Goal: Information Seeking & Learning: Learn about a topic

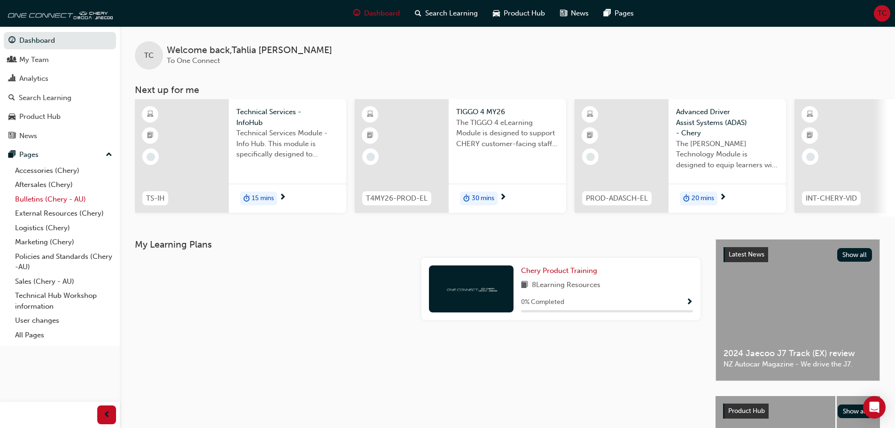
click at [46, 202] on link "Bulletins (Chery - AU)" at bounding box center [63, 199] width 105 height 15
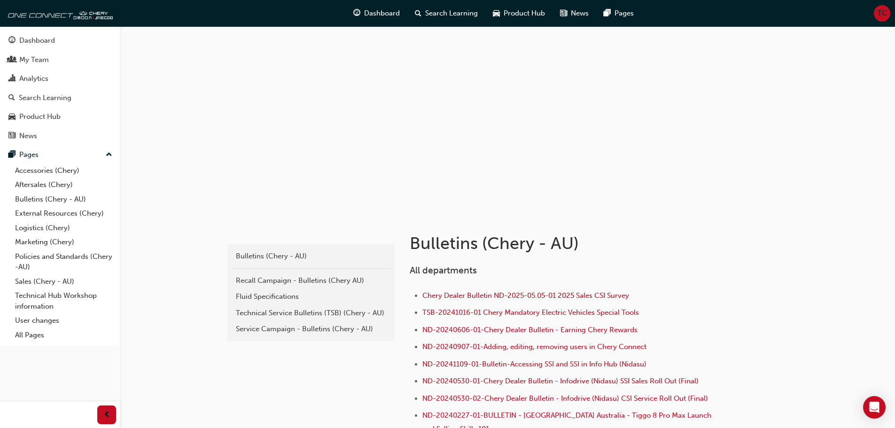
scroll to position [188, 0]
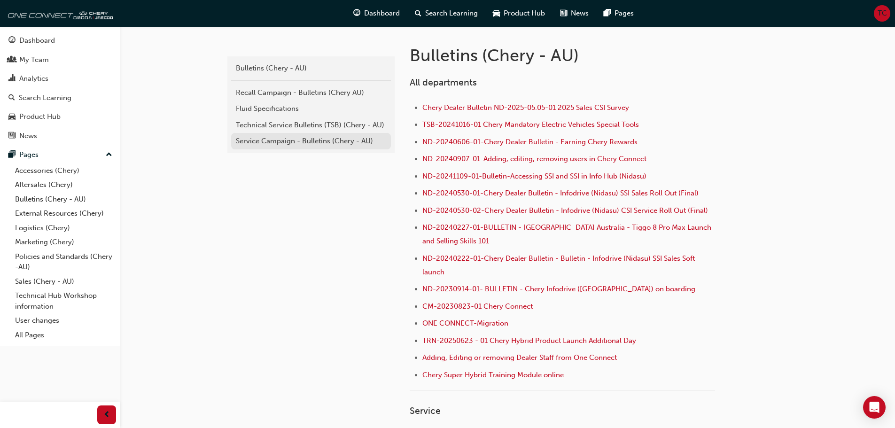
click at [307, 137] on div "Service Campaign - Bulletins (Chery - AU)" at bounding box center [311, 141] width 150 height 11
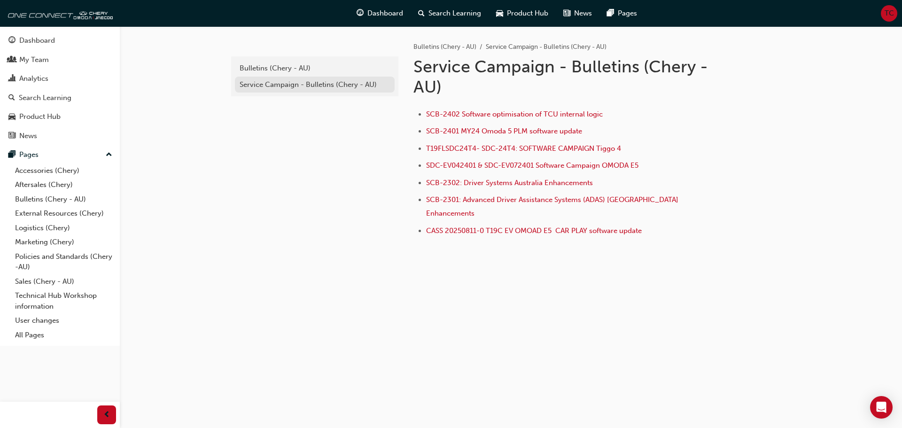
click at [303, 89] on div "Service Campaign - Bulletins (Chery - AU)" at bounding box center [315, 84] width 150 height 11
click at [294, 72] on div "Bulletins (Chery - AU)" at bounding box center [315, 68] width 150 height 11
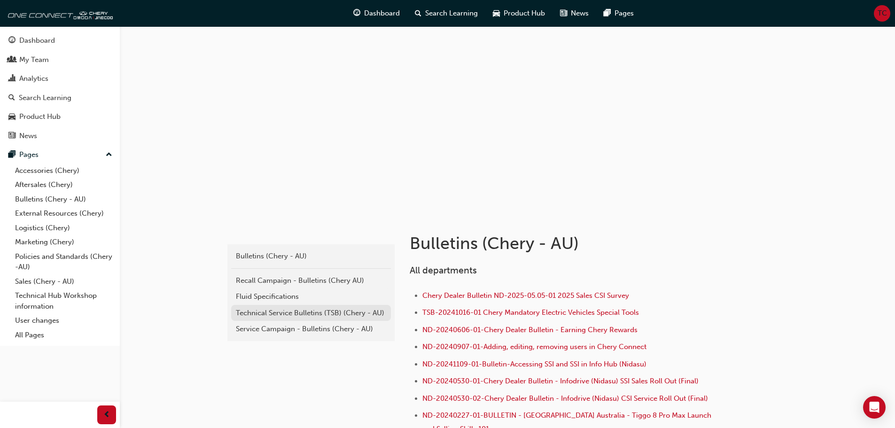
click at [283, 312] on div "Technical Service Bulletins (TSB) (Chery - AU)" at bounding box center [311, 313] width 150 height 11
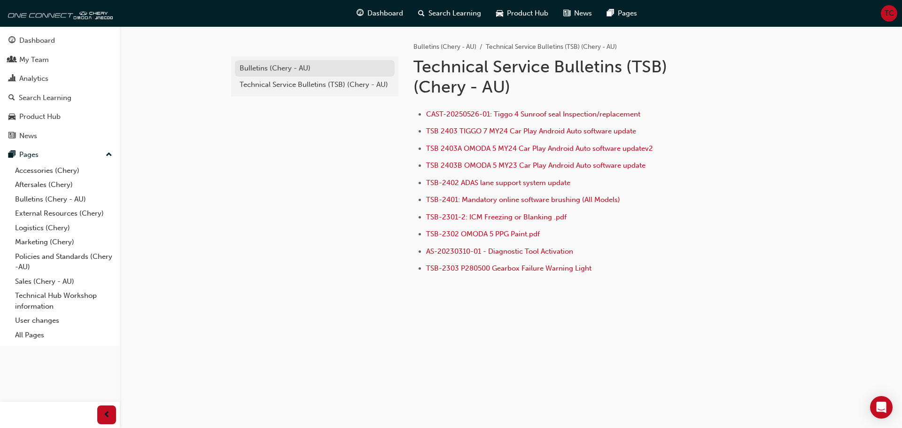
click at [263, 70] on div "Bulletins (Chery - AU)" at bounding box center [315, 68] width 150 height 11
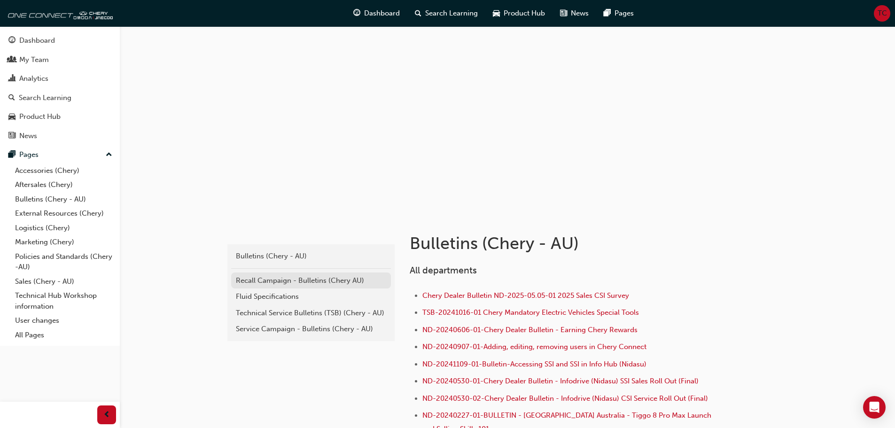
click at [265, 286] on link "Recall Campaign - Bulletins (Chery AU)" at bounding box center [311, 280] width 160 height 16
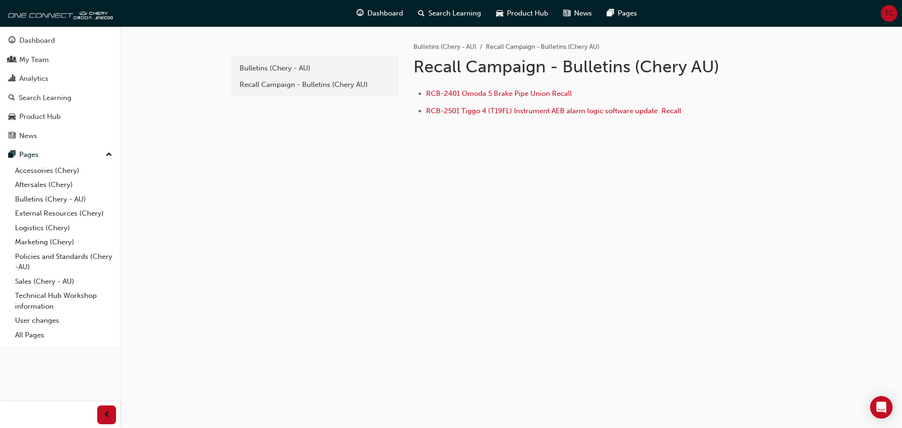
click at [492, 115] on li "RCB-2501 Tiggo 4 (T19FL) Instrument AEB alarm logic software update ﻿ Recall" at bounding box center [572, 112] width 293 height 14
click at [492, 113] on span "RCB-2501 Tiggo 4 (T19FL) Instrument AEB alarm logic software update ﻿ Recall" at bounding box center [553, 111] width 255 height 8
